Goal: Task Accomplishment & Management: Manage account settings

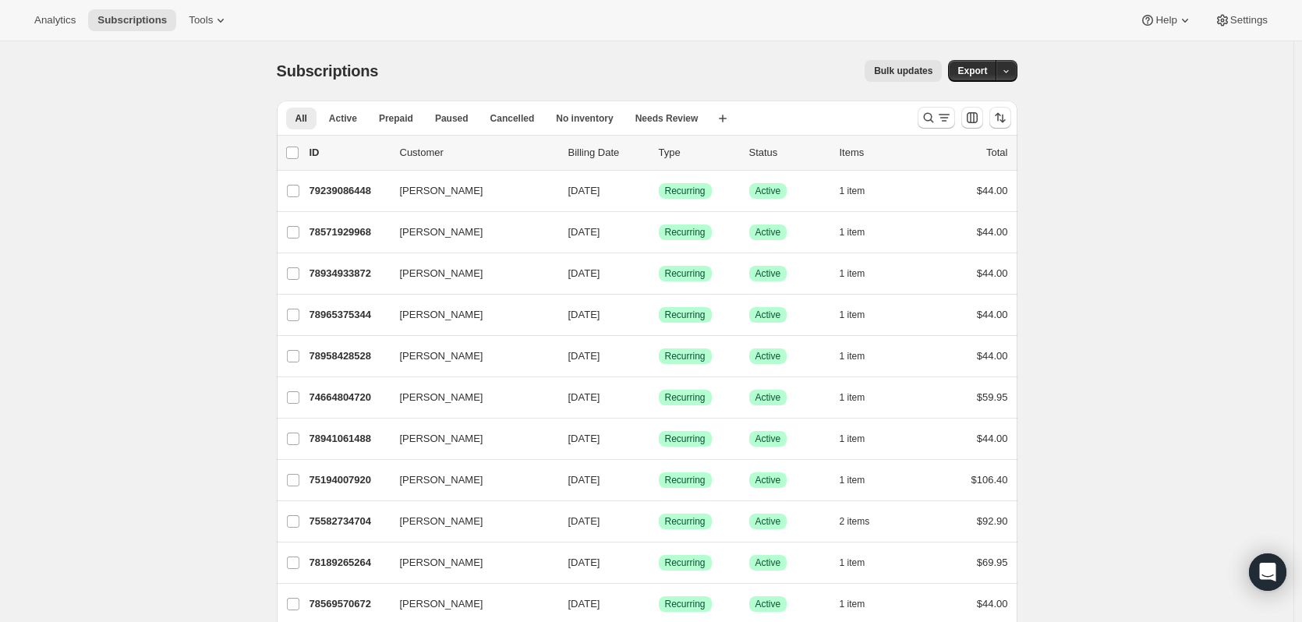
click at [214, 22] on icon at bounding box center [221, 20] width 16 height 16
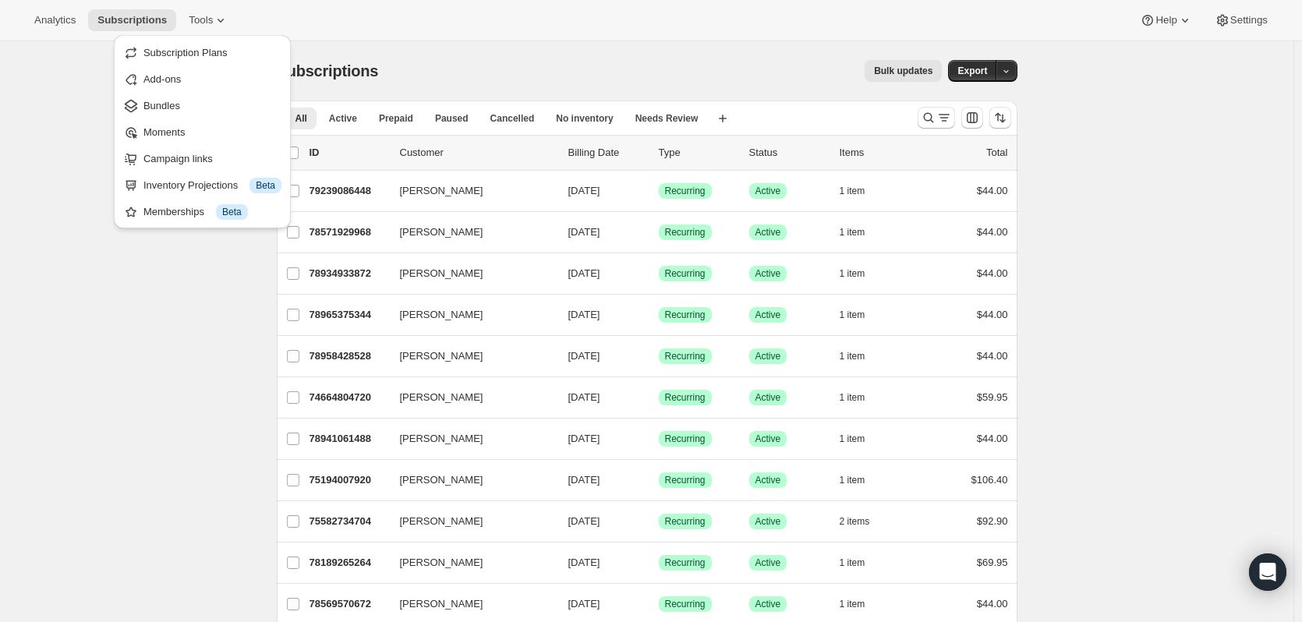
click at [363, 54] on div "Subscriptions. This page is ready Subscriptions Bulk updates More actions Bulk …" at bounding box center [647, 70] width 741 height 59
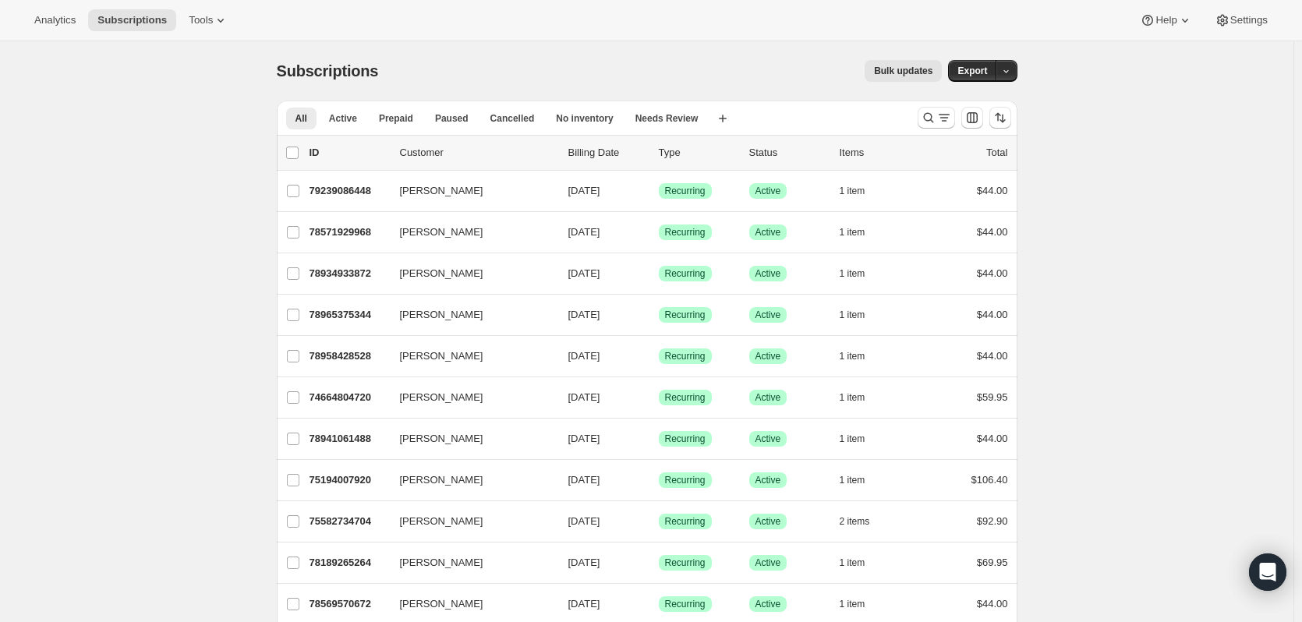
click at [200, 24] on span "Tools" at bounding box center [201, 20] width 24 height 12
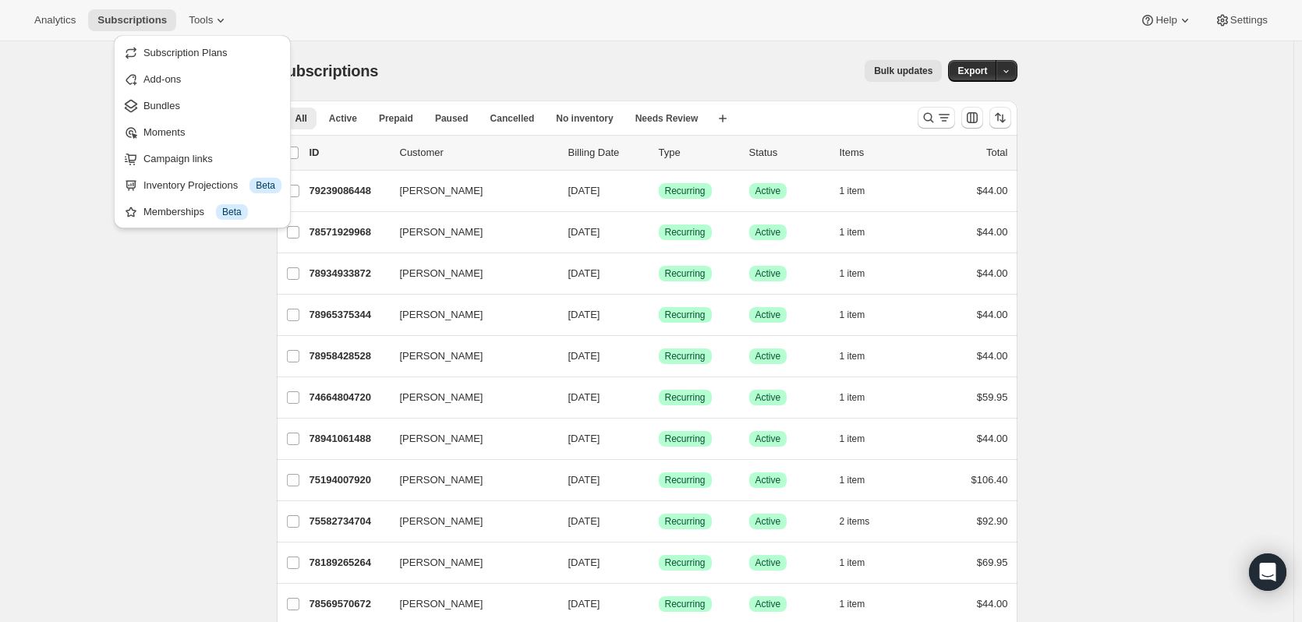
click at [196, 52] on span "Subscription Plans" at bounding box center [185, 53] width 84 height 12
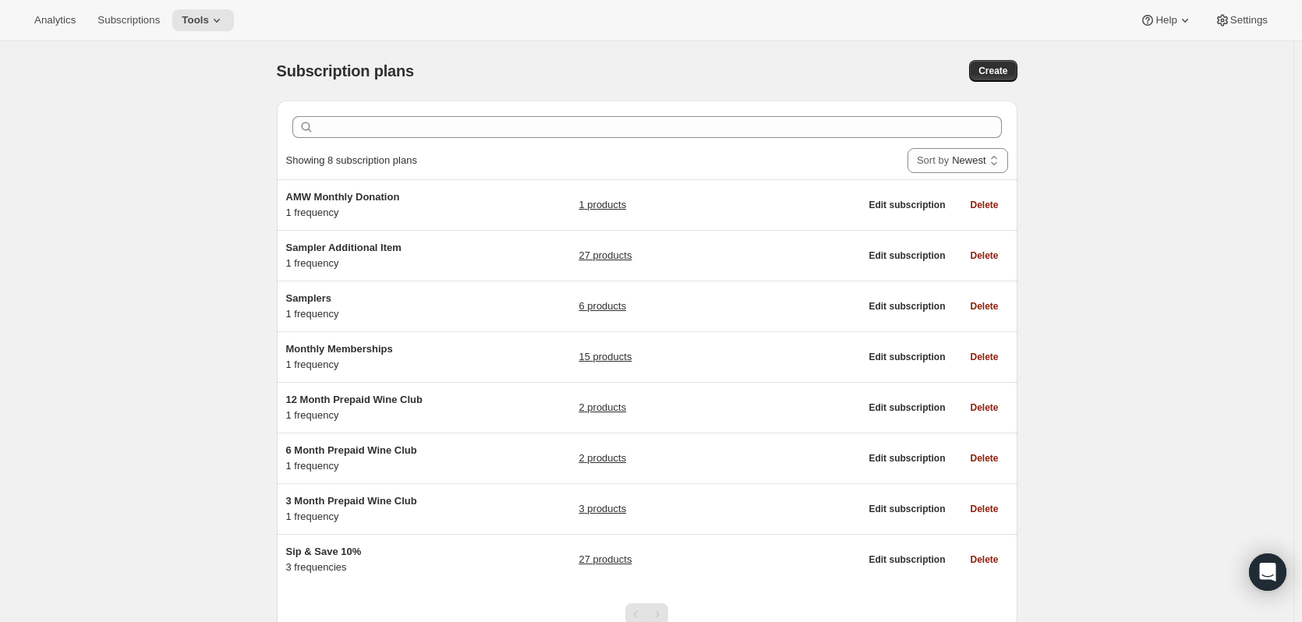
click at [331, 556] on span "Sip & Save 10%" at bounding box center [324, 552] width 76 height 12
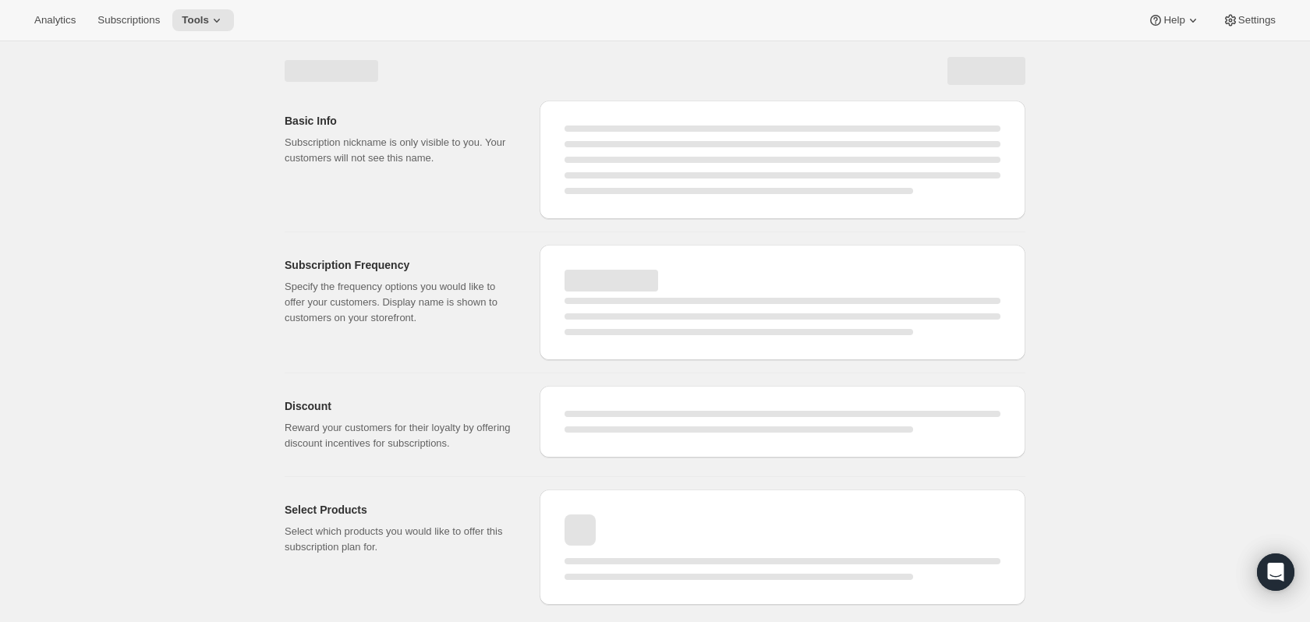
select select "WEEK"
select select "MONTH"
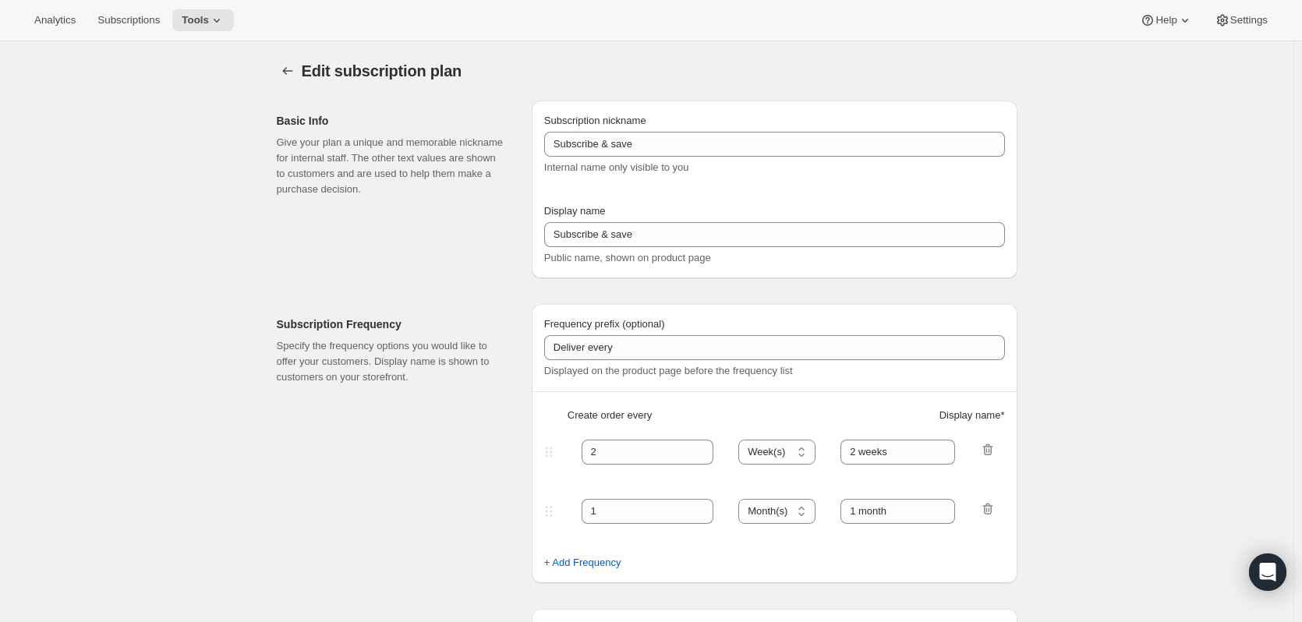
type input "Sip & Save 10%"
type input "1"
select select "MONTH"
type input "1 Month"
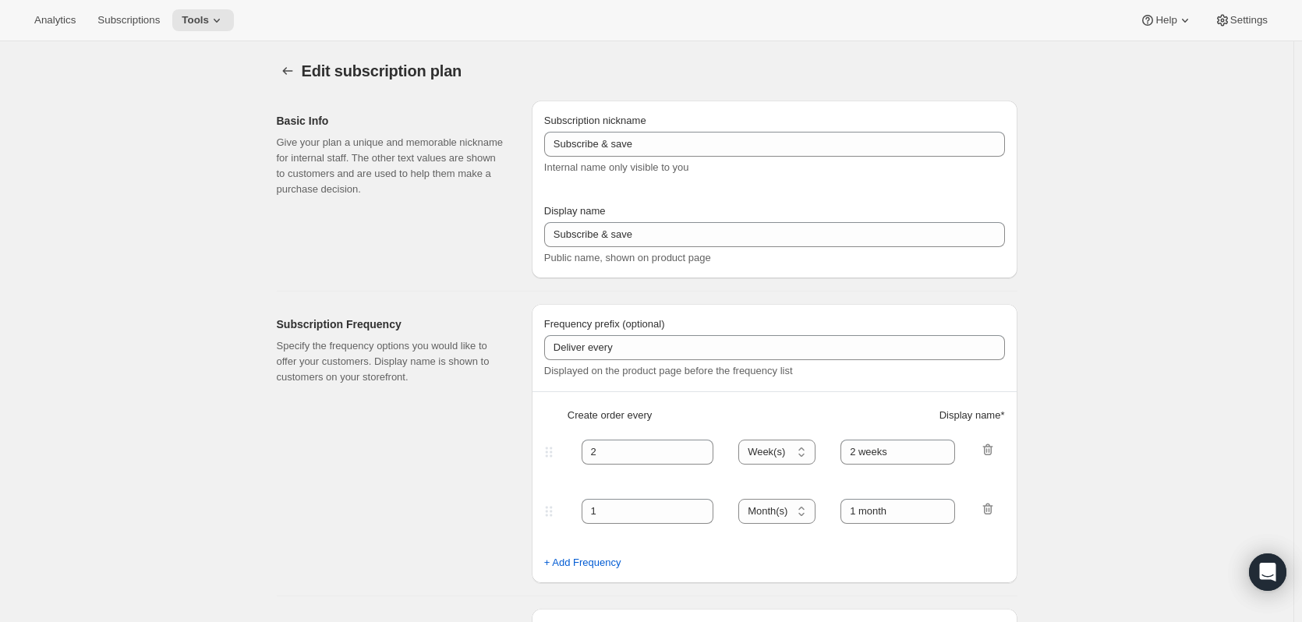
type input "2"
type input "2 Months"
type input "10"
select select "MONTH"
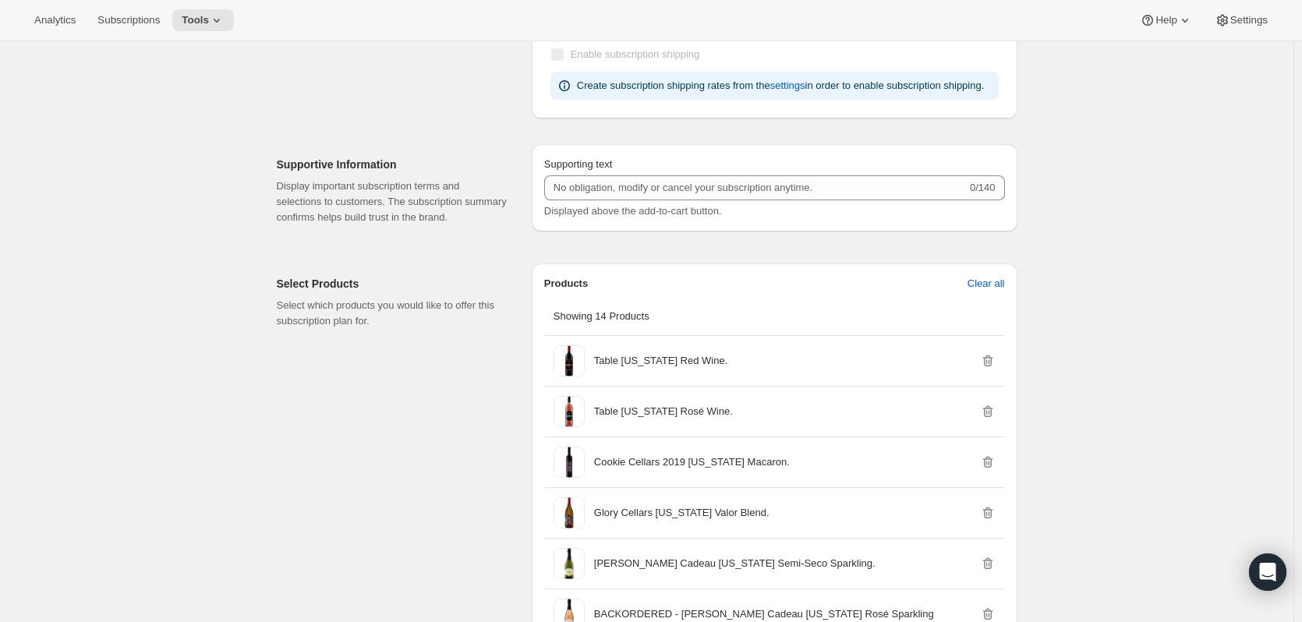
scroll to position [791, 0]
